Goal: Information Seeking & Learning: Learn about a topic

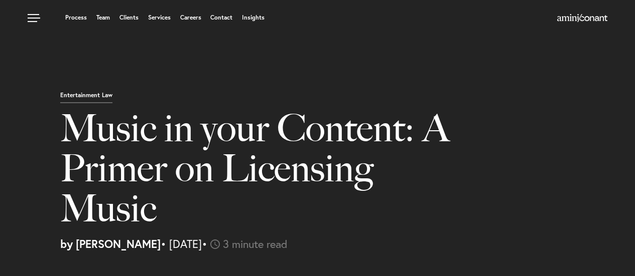
select select "GB"
select select "Austin"
select select "Business and Civil Litigation"
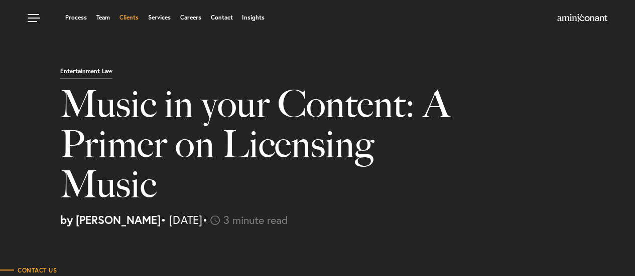
click at [120, 20] on link "Clients" at bounding box center [128, 18] width 19 height 6
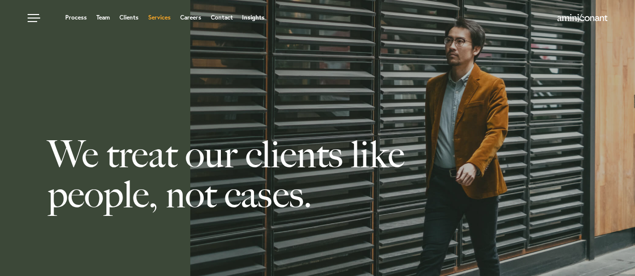
click at [162, 16] on link "Services" at bounding box center [159, 18] width 23 height 6
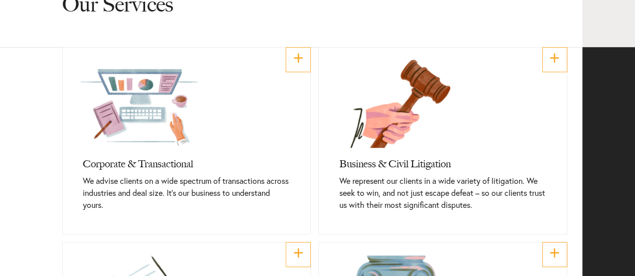
scroll to position [575, 0]
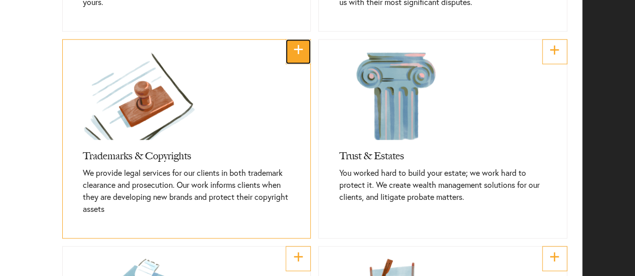
click at [295, 62] on link "+" at bounding box center [297, 51] width 25 height 25
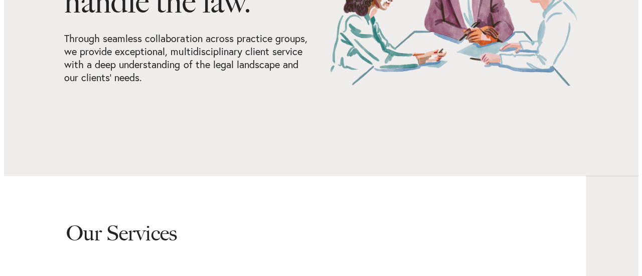
scroll to position [0, 0]
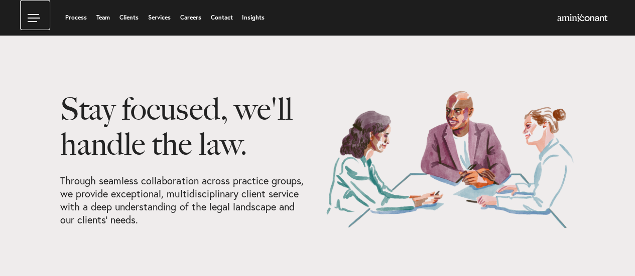
click at [30, 22] on link at bounding box center [35, 15] width 30 height 30
